Goal: Find specific page/section: Find specific page/section

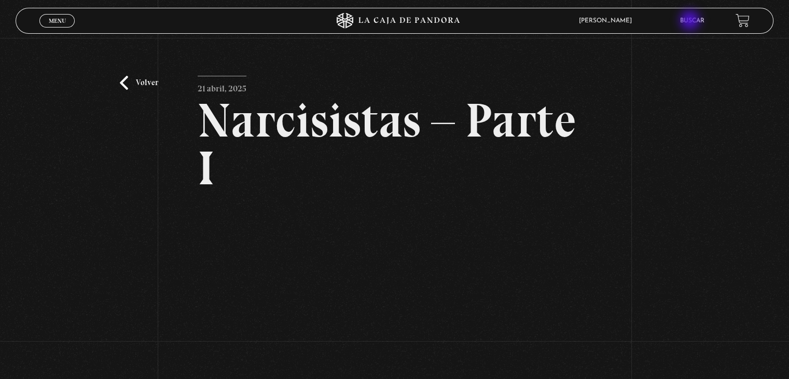
click at [691, 21] on link "Buscar" at bounding box center [692, 21] width 24 height 6
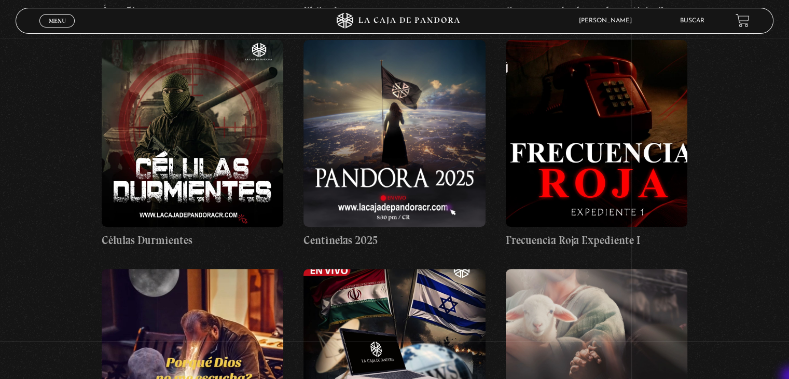
scroll to position [463, 0]
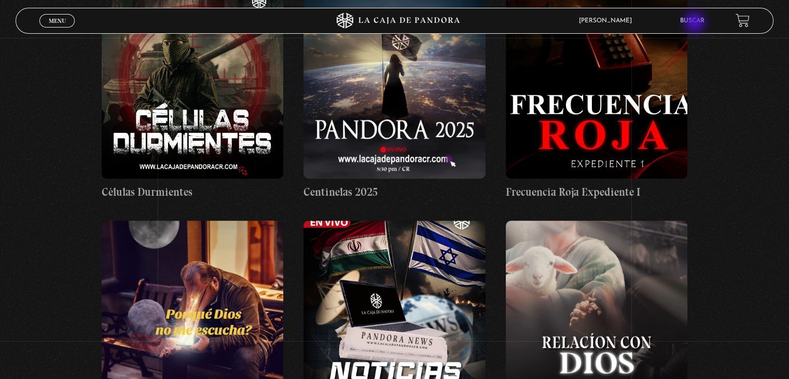
click at [696, 23] on link "Buscar" at bounding box center [692, 21] width 24 height 6
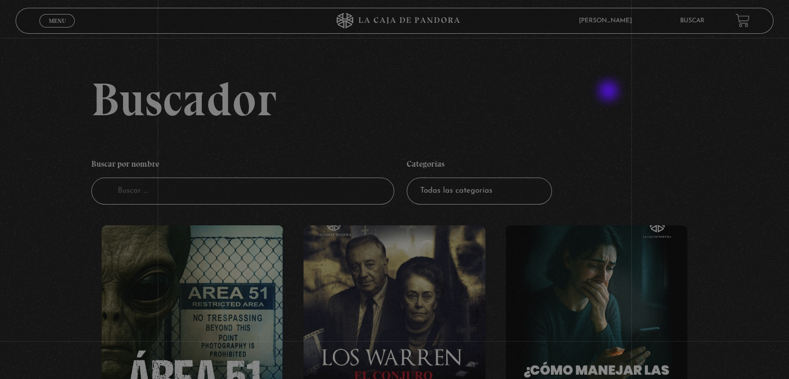
drag, startPoint x: 789, startPoint y: 132, endPoint x: 553, endPoint y: 146, distance: 236.4
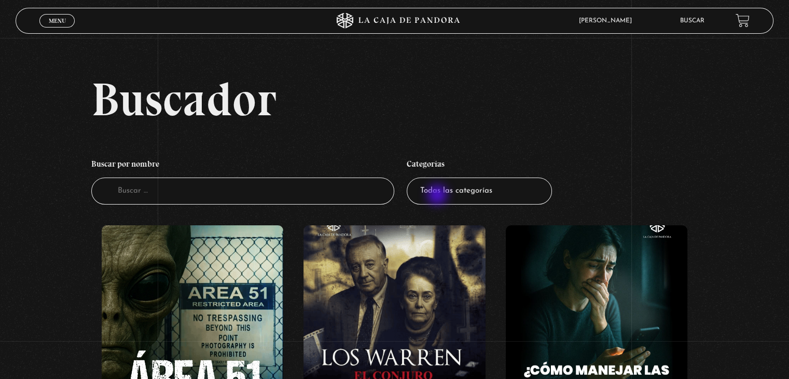
click at [438, 196] on select "Todas las categorías 11:11 Humanitario (1) Amo los [DATE] (2) Análisis de serie…" at bounding box center [479, 190] width 145 height 27
select select "series-y-peliculas"
click at [410, 177] on select "Todas las categorías 11:11 Humanitario (1) Amo los [DATE] (2) Análisis de serie…" at bounding box center [479, 190] width 145 height 27
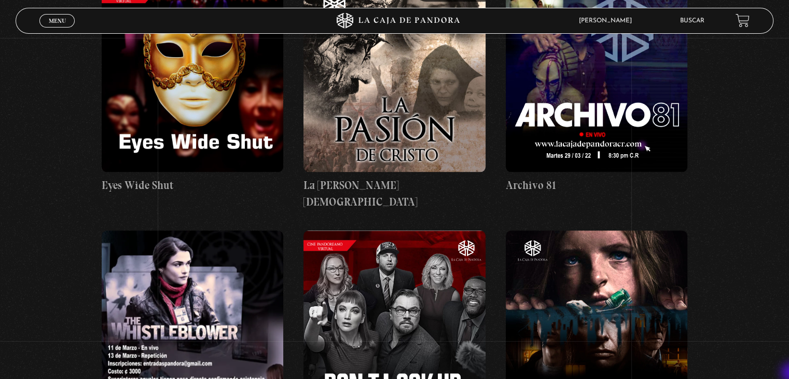
scroll to position [1161, 0]
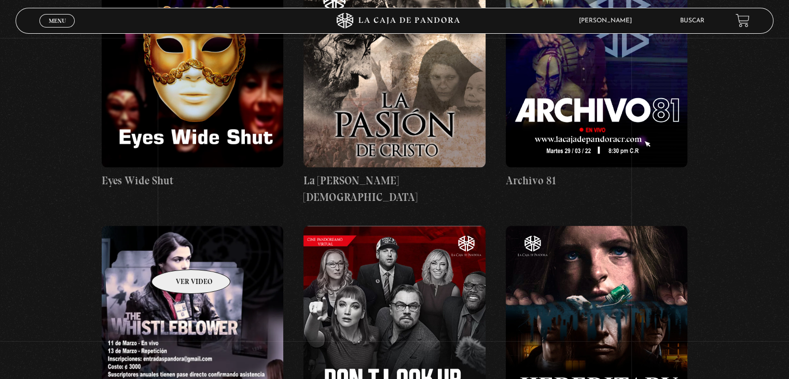
click at [177, 254] on figure at bounding box center [193, 319] width 182 height 187
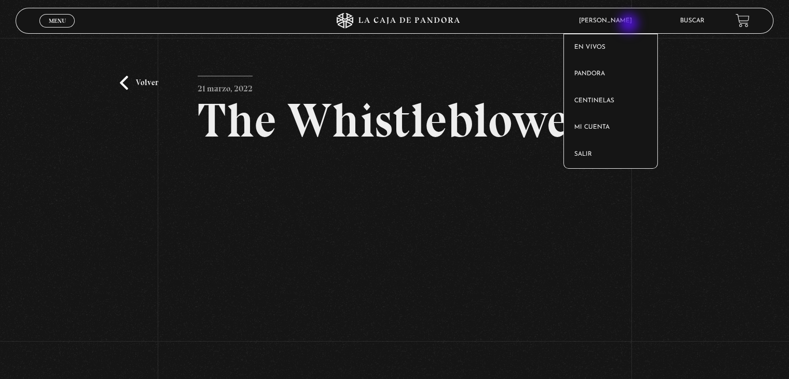
click at [629, 24] on article "[PERSON_NAME] En vivos Pandora Centinelas Mi cuenta Salir" at bounding box center [621, 21] width 95 height 24
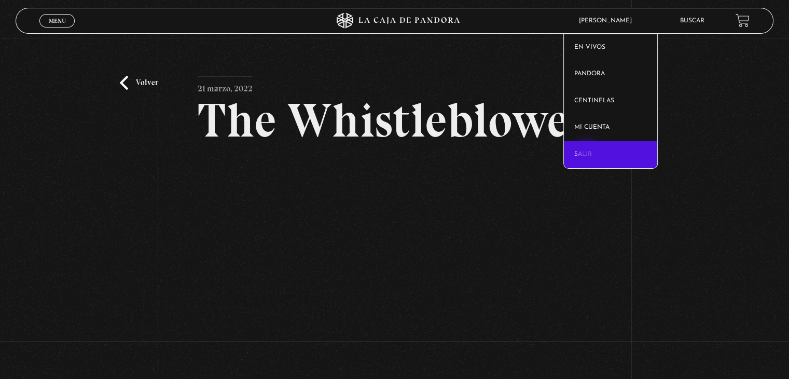
click at [587, 153] on link "Salir" at bounding box center [611, 154] width 94 height 27
